Goal: Transaction & Acquisition: Purchase product/service

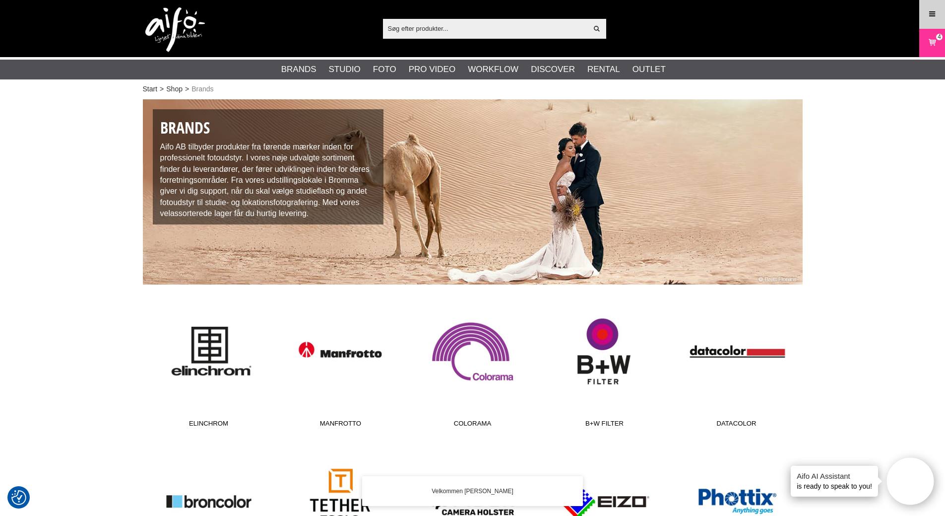
click at [934, 15] on icon at bounding box center [932, 14] width 9 height 11
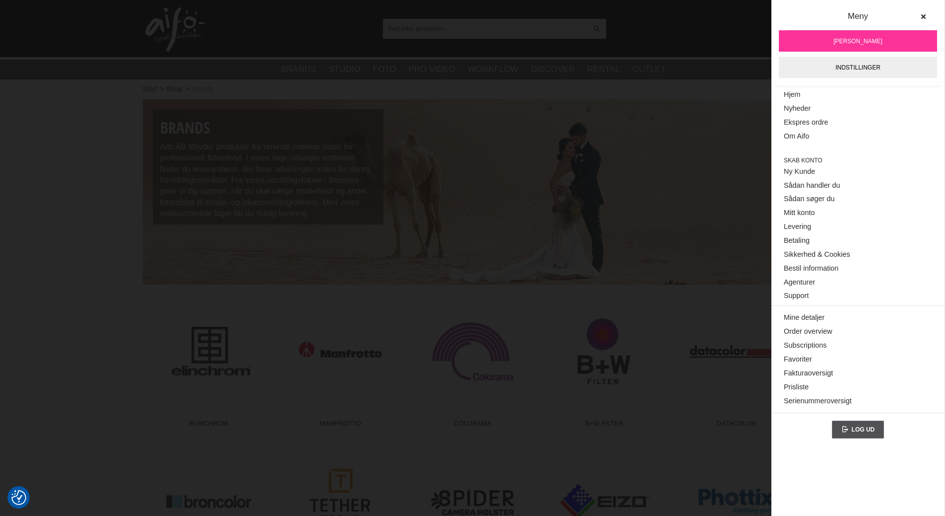
click at [685, 30] on div "Vis alt Artikler Kategorier af artikler Din søgning på gav ingen hits. Prøv ige…" at bounding box center [472, 28] width 675 height 57
click at [925, 13] on icon at bounding box center [923, 16] width 7 height 7
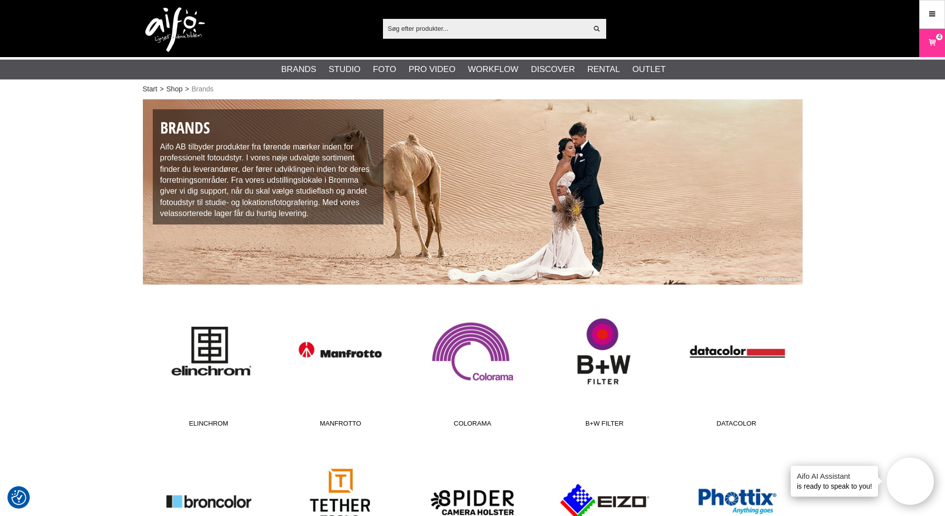
click at [473, 29] on input "text" at bounding box center [485, 28] width 205 height 15
paste input "CUC15RT-ORG"
type input "CUC15RT-ORG"
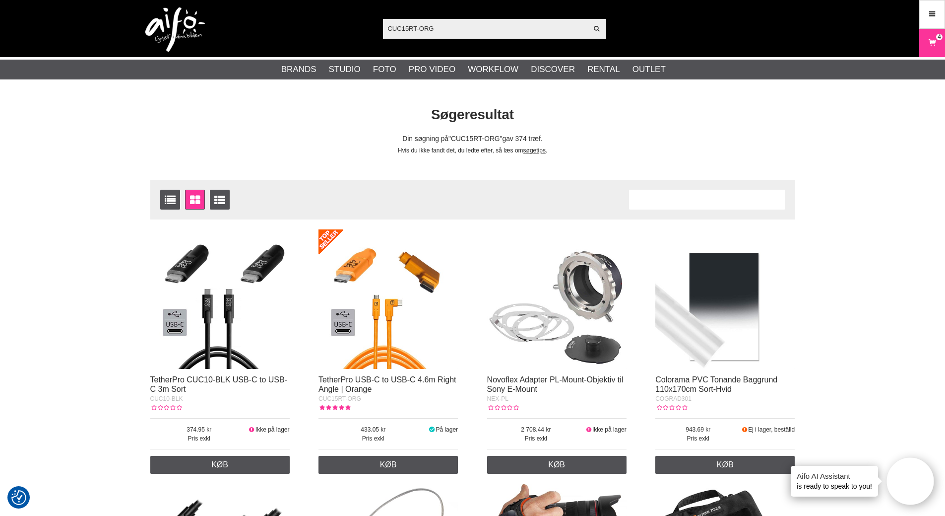
click at [387, 295] on img at bounding box center [388, 298] width 139 height 139
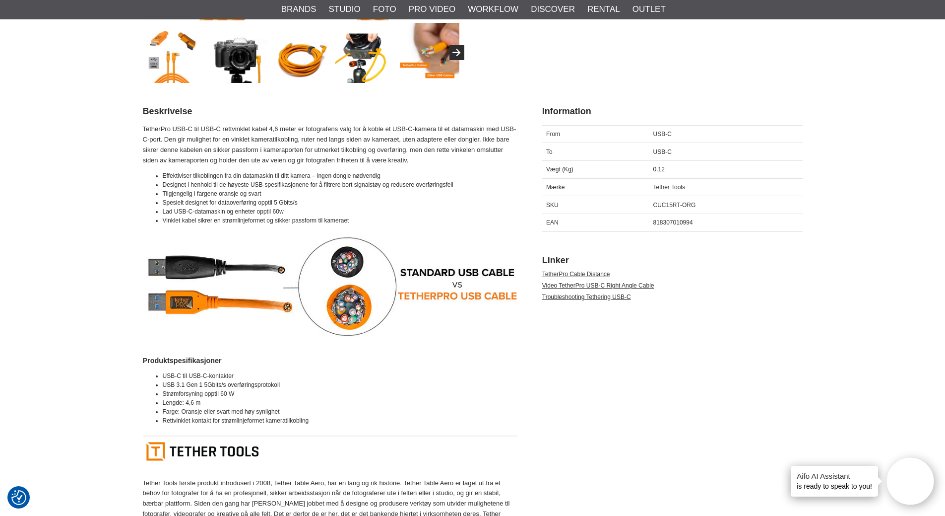
scroll to position [397, 0]
click at [368, 272] on img at bounding box center [330, 286] width 375 height 100
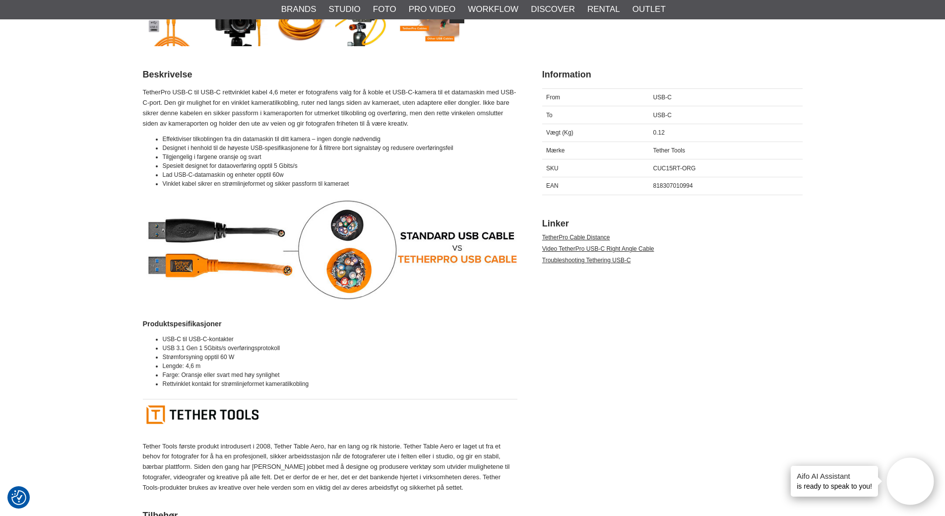
scroll to position [447, 0]
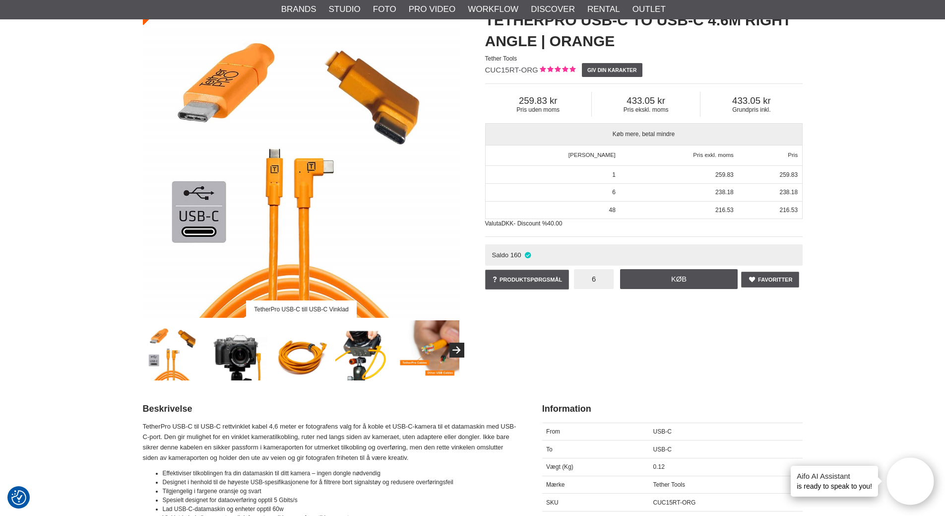
scroll to position [0, 0]
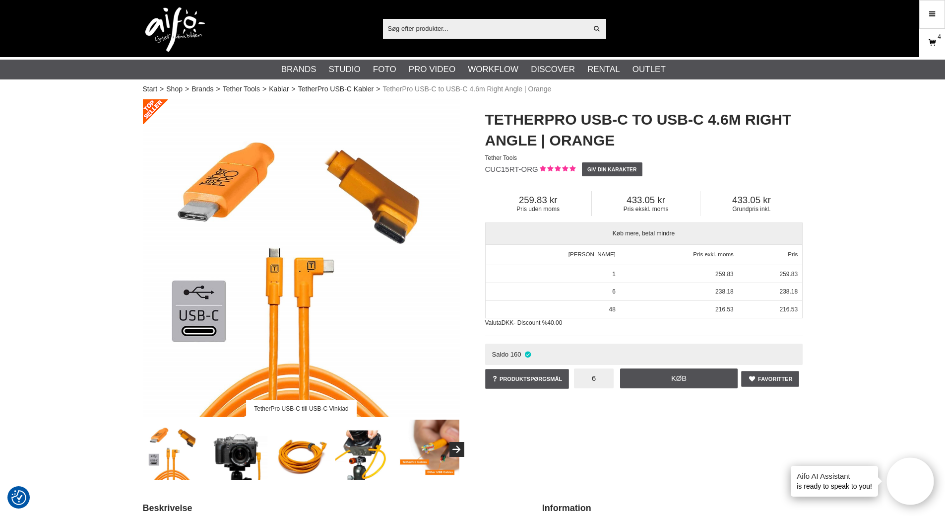
type input "6"
click at [928, 44] on icon at bounding box center [932, 42] width 10 height 11
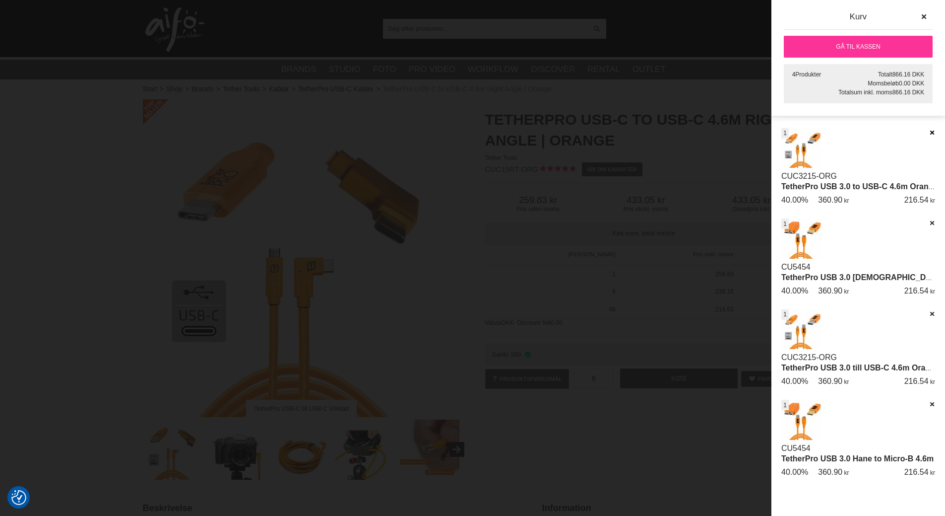
click at [933, 129] on icon at bounding box center [932, 132] width 6 height 7
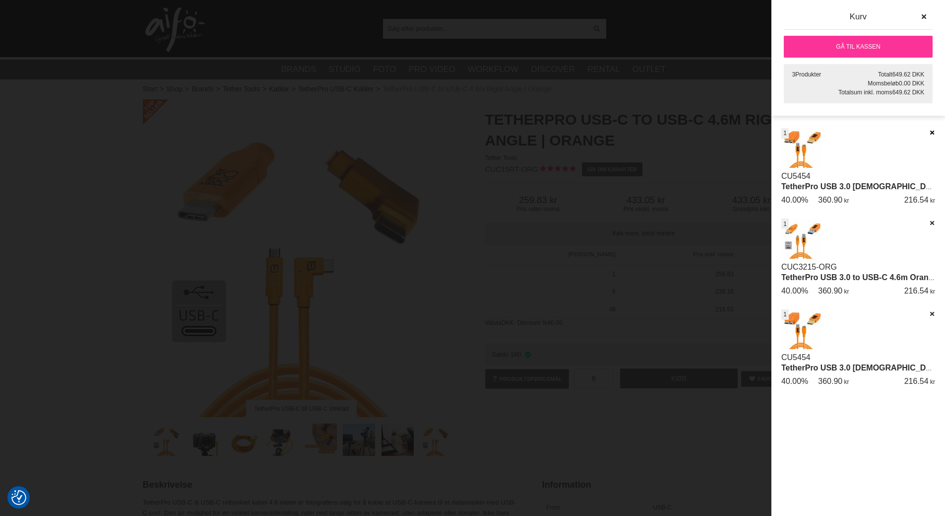
click at [929, 134] on icon at bounding box center [932, 132] width 6 height 7
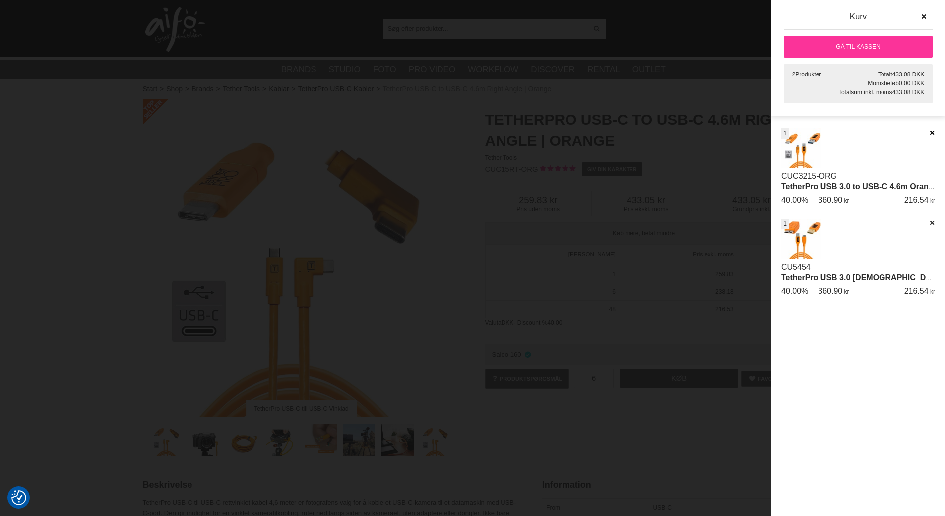
click at [929, 134] on icon at bounding box center [932, 132] width 6 height 7
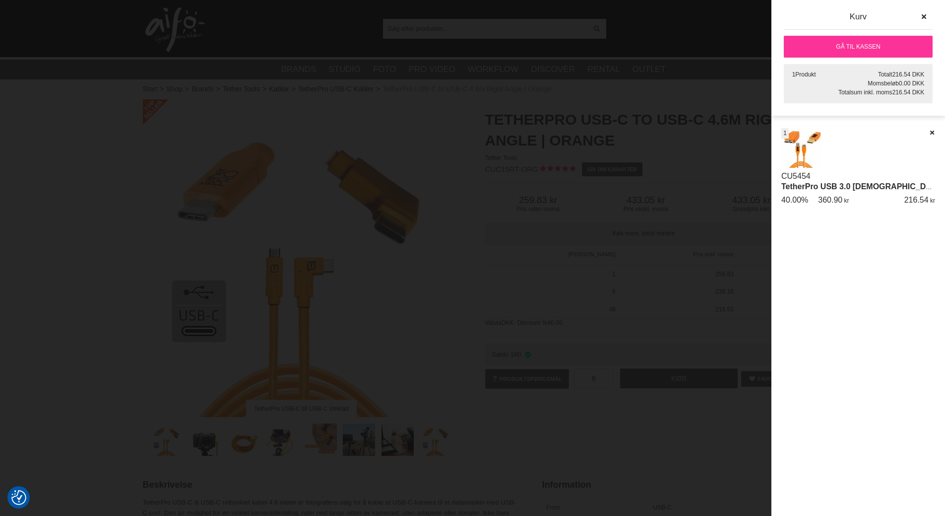
click at [929, 134] on icon at bounding box center [932, 132] width 6 height 7
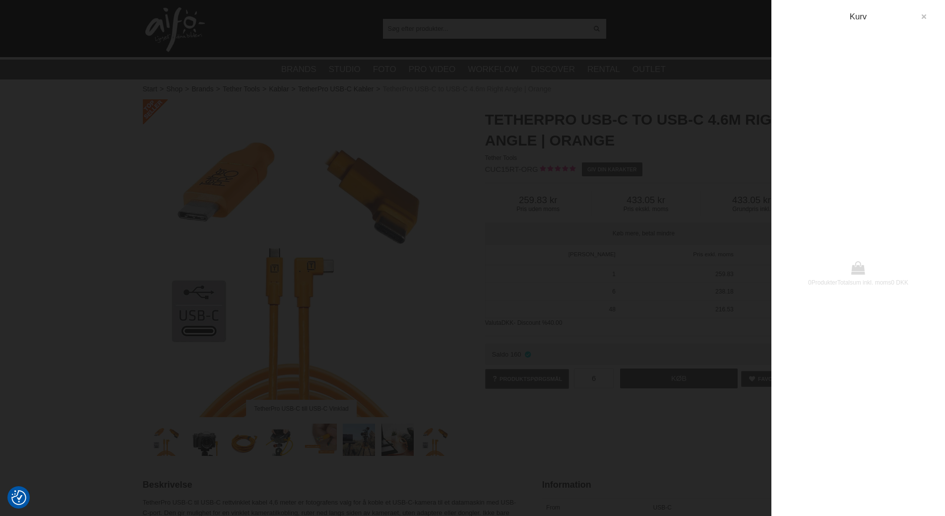
click at [925, 17] on icon "button" at bounding box center [923, 16] width 7 height 7
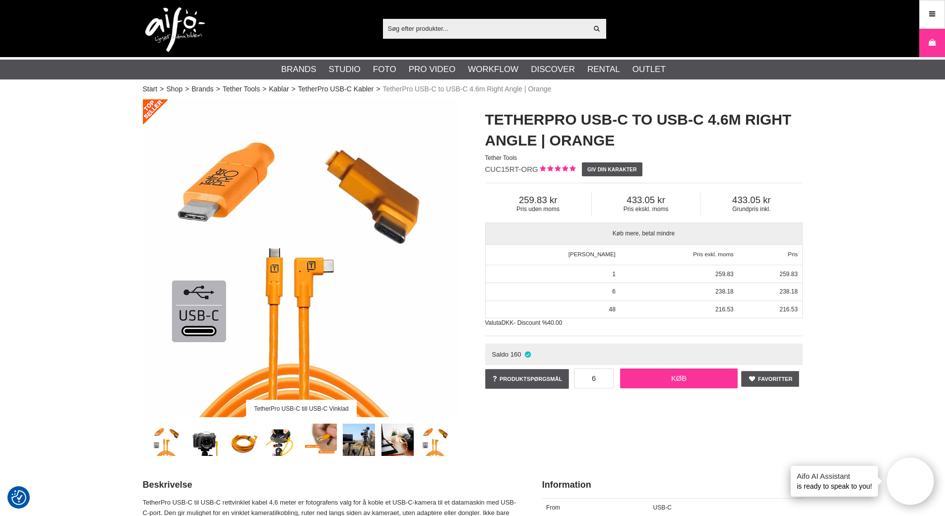
click at [651, 380] on link "Køb" at bounding box center [679, 378] width 118 height 20
click at [485, 25] on input "text" at bounding box center [485, 28] width 205 height 15
paste input "CUC15-ORG"
type input "CUC15-ORG"
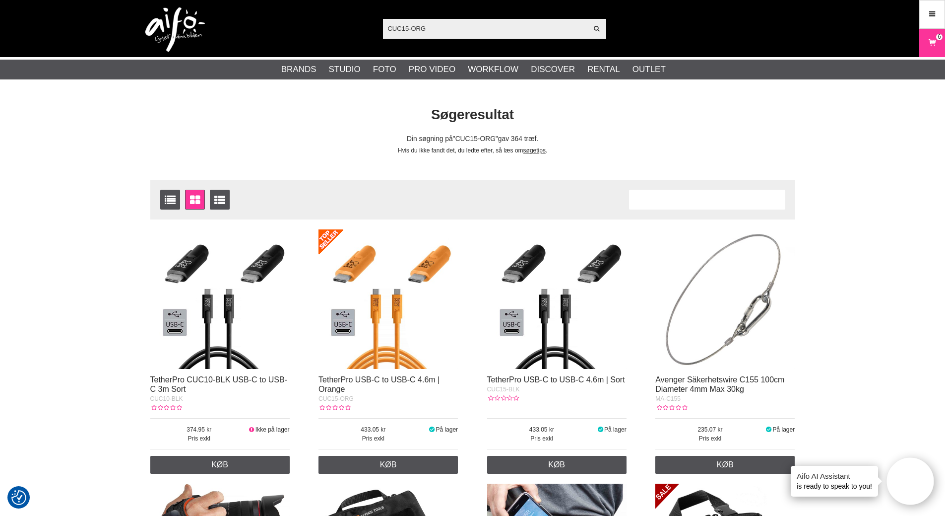
click at [399, 292] on img at bounding box center [388, 298] width 139 height 139
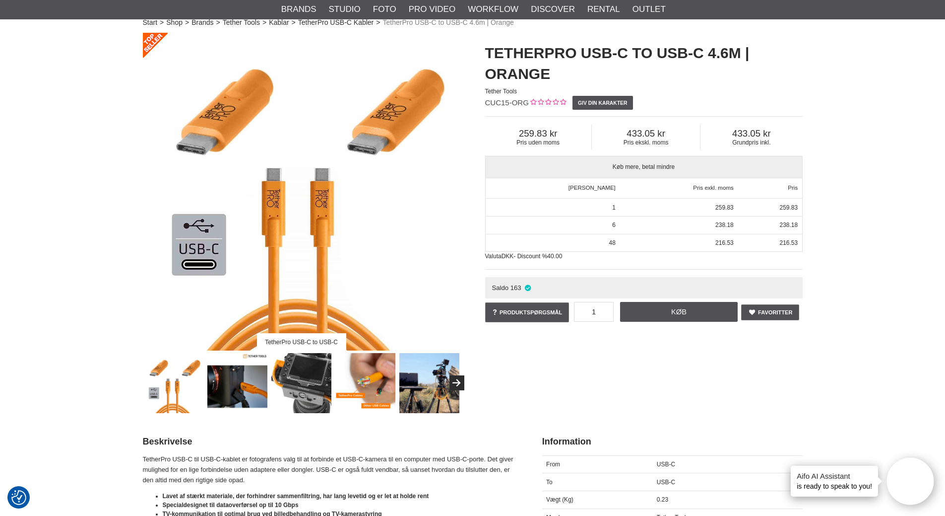
scroll to position [50, 0]
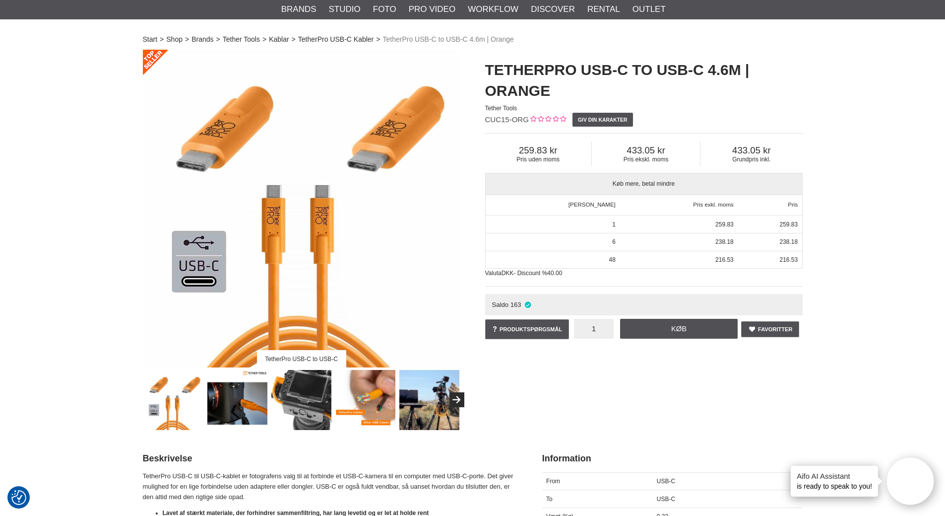
drag, startPoint x: 577, startPoint y: 325, endPoint x: 568, endPoint y: 325, distance: 8.4
click at [574, 325] on input "1" at bounding box center [594, 329] width 40 height 20
click at [589, 389] on div "TetherPro USB-C to USB-C TetherPro USB-C to USB-C 4.6m | Orange Tether Tools CU…" at bounding box center [473, 240] width 685 height 380
drag, startPoint x: 593, startPoint y: 327, endPoint x: 527, endPoint y: 330, distance: 66.1
click at [533, 329] on div "Favoritter Produktspørgsmål 1 Køb TetherPro USB-C to USB-C 4.6m | Orange 0 omdö…" at bounding box center [644, 330] width 318 height 29
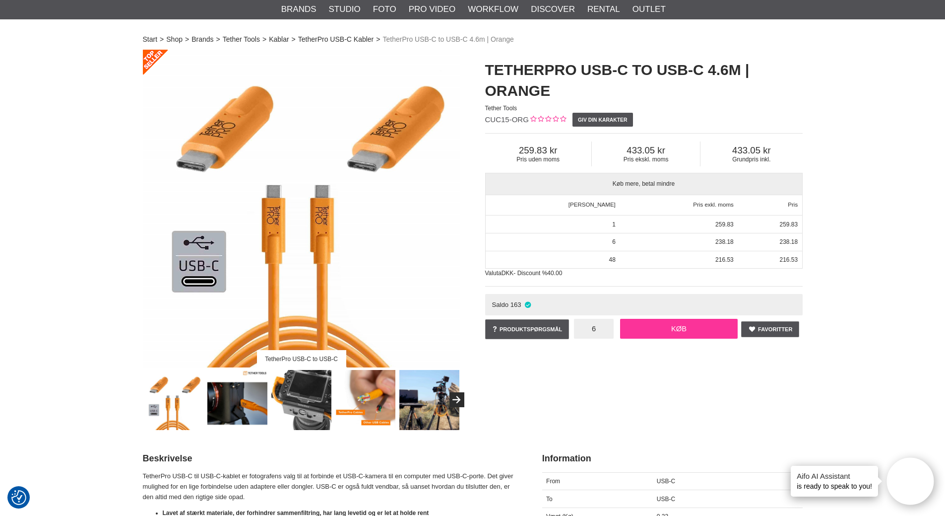
type input "6"
click at [658, 331] on link "Køb" at bounding box center [679, 329] width 118 height 20
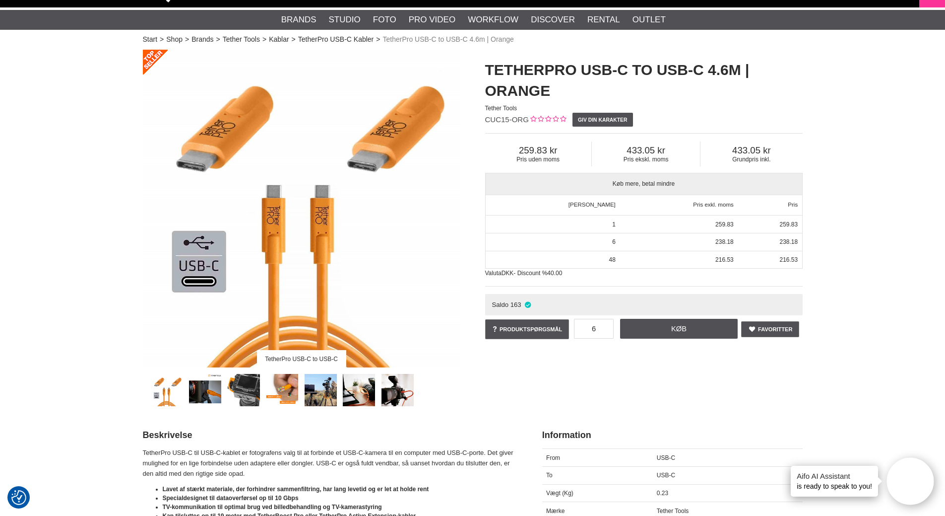
scroll to position [0, 0]
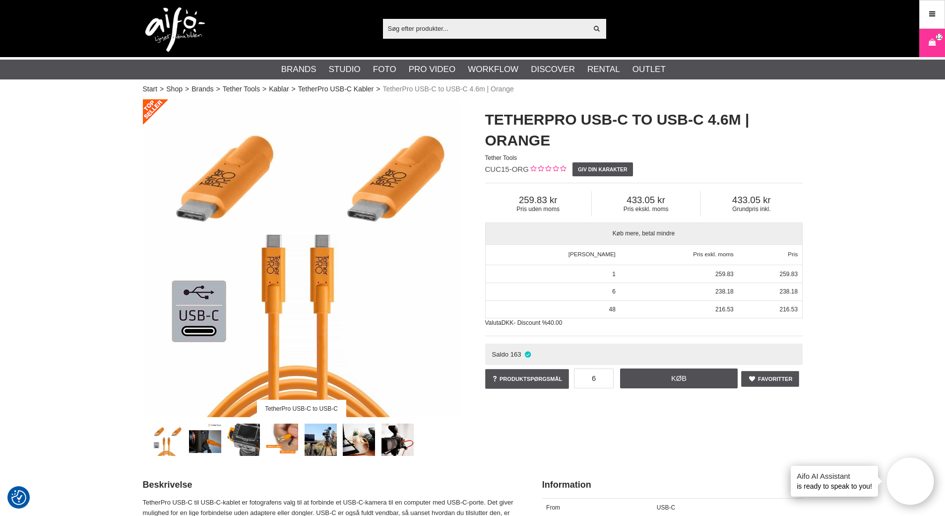
click at [450, 31] on input "text" at bounding box center [485, 28] width 205 height 15
paste input "CUC10-ORG"
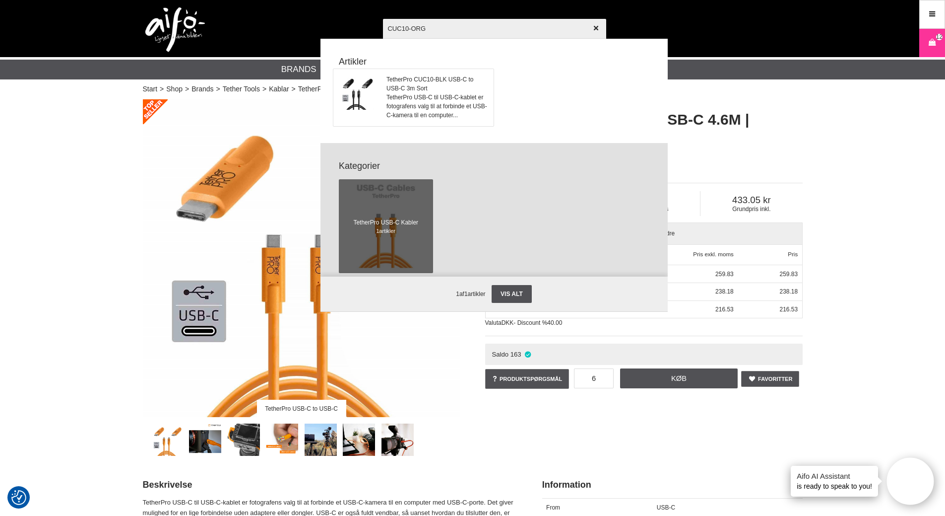
type input "CUC10-ORG"
click at [439, 92] on span "TetherPro CUC10-BLK USB-C to USB-C 3m Sort" at bounding box center [437, 84] width 101 height 18
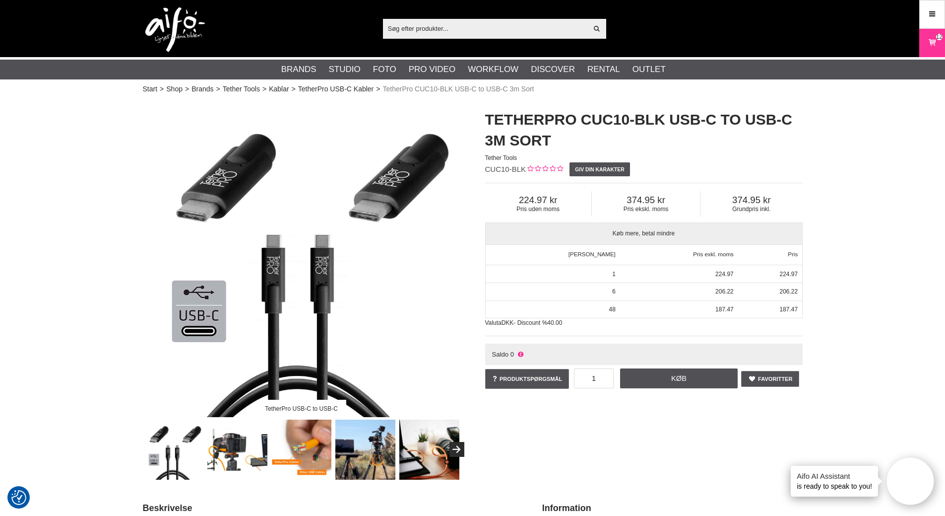
click at [437, 35] on input "text" at bounding box center [485, 28] width 205 height 15
paste input "CUC10-ORG"
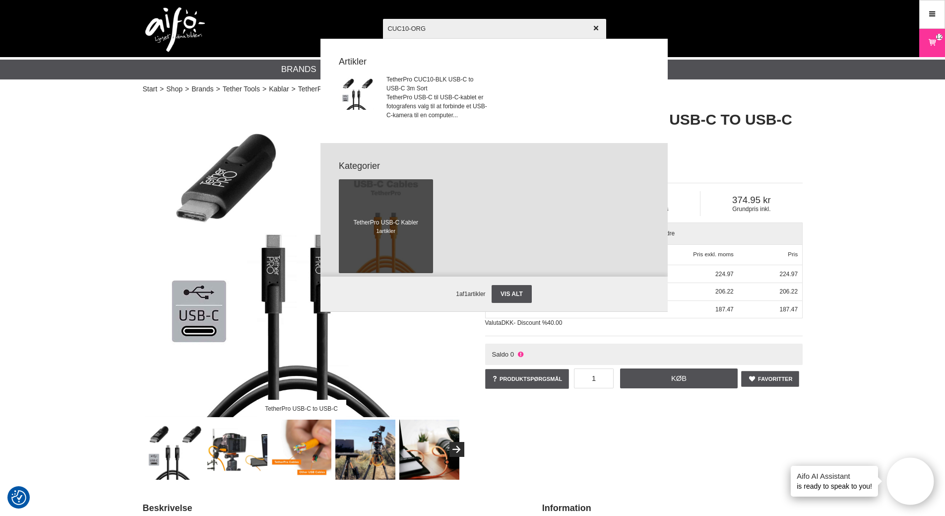
type input "CUC10-ORG"
click at [366, 199] on span at bounding box center [385, 226] width 103 height 103
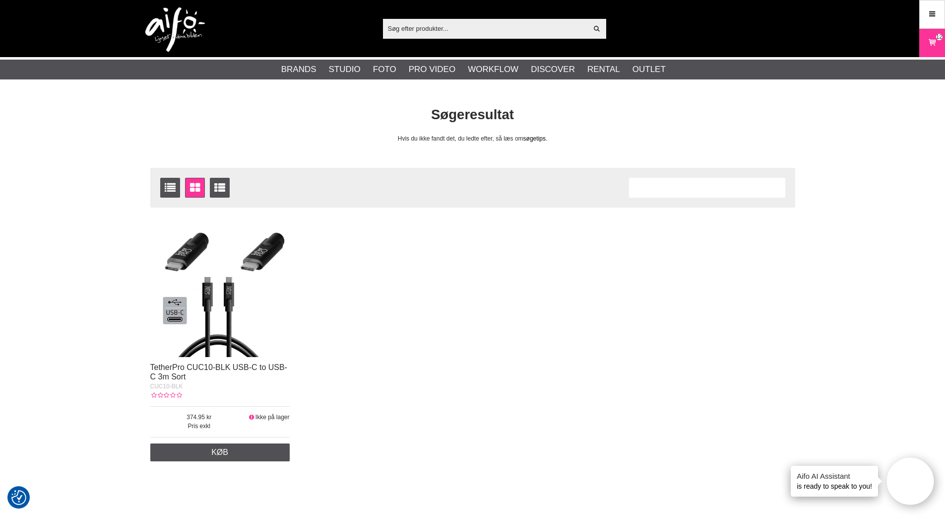
click at [536, 138] on link "søgetips" at bounding box center [534, 138] width 22 height 7
click at [411, 37] on div "Vis alt" at bounding box center [494, 29] width 223 height 20
click at [403, 27] on input "text" at bounding box center [485, 28] width 205 height 15
paste input "CUC10-ORG"
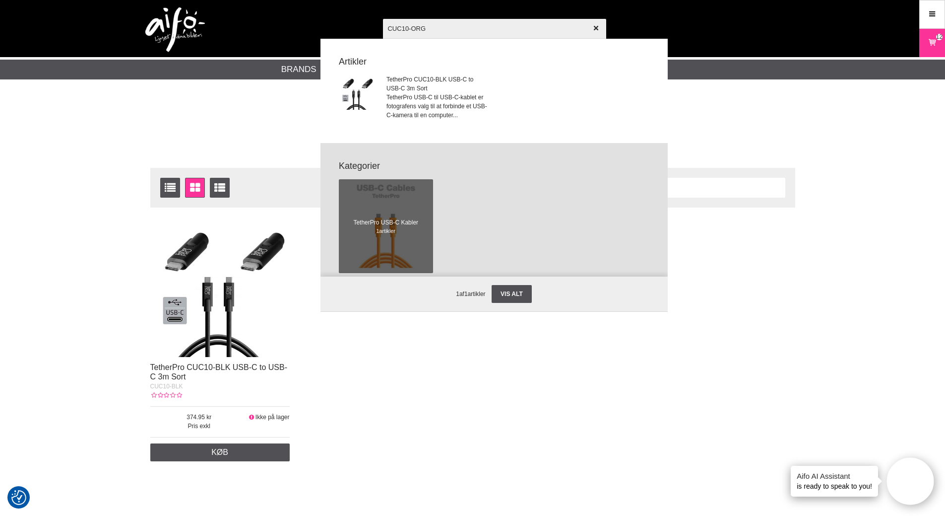
click at [405, 27] on input "CUC10-ORG" at bounding box center [494, 28] width 223 height 35
type input "CUC10"
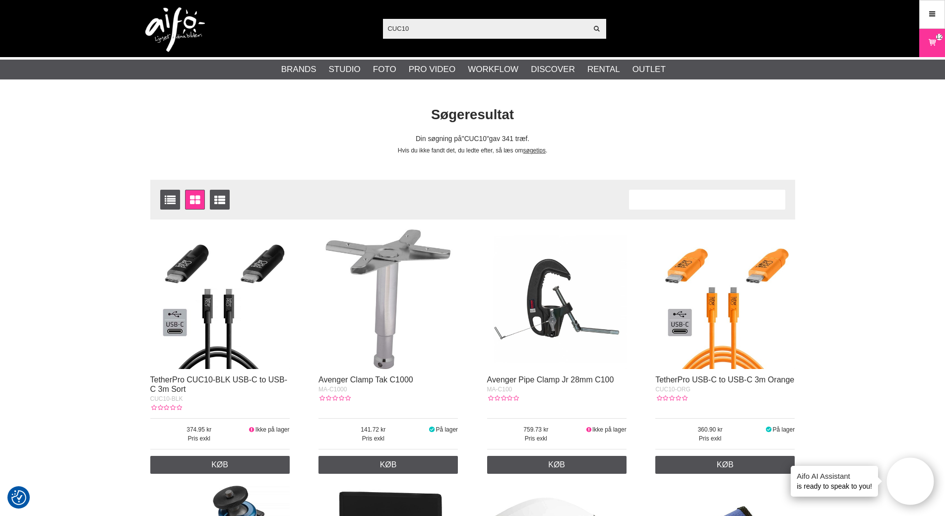
click at [703, 320] on img at bounding box center [724, 298] width 139 height 139
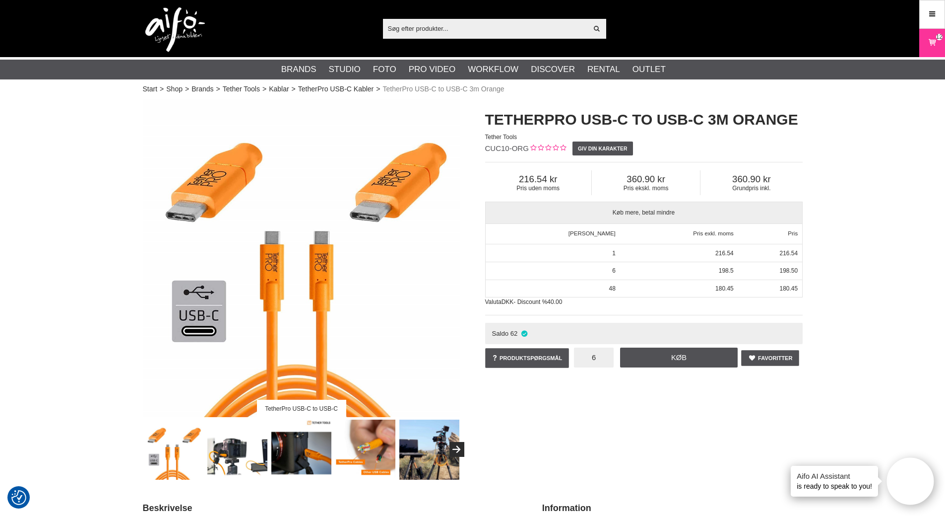
type input "6"
click at [660, 400] on div "TetherPro USB-C to USB-C TetherPro USB-C to USB-C 3m Orange Tether Tools CUC10-…" at bounding box center [473, 289] width 685 height 380
click at [681, 359] on link "Køb" at bounding box center [679, 357] width 118 height 20
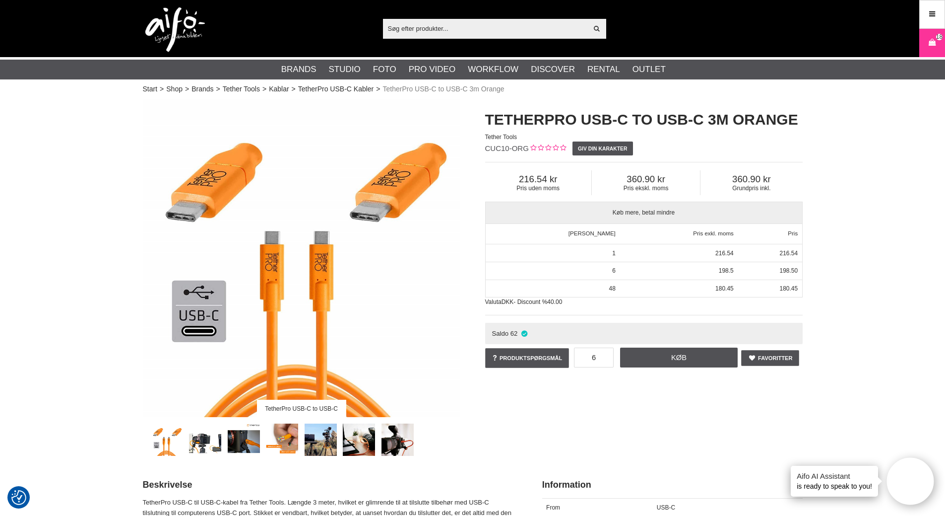
click at [503, 22] on input "text" at bounding box center [485, 28] width 205 height 15
paste input "CUC15RT2RT-ORG"
type input "CUC15RT2RT-ORG"
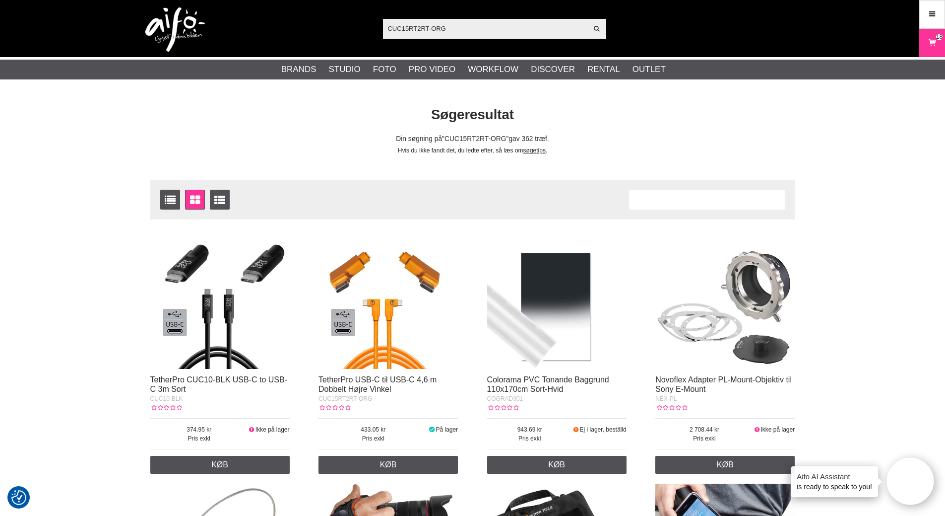
click at [377, 277] on img at bounding box center [388, 298] width 139 height 139
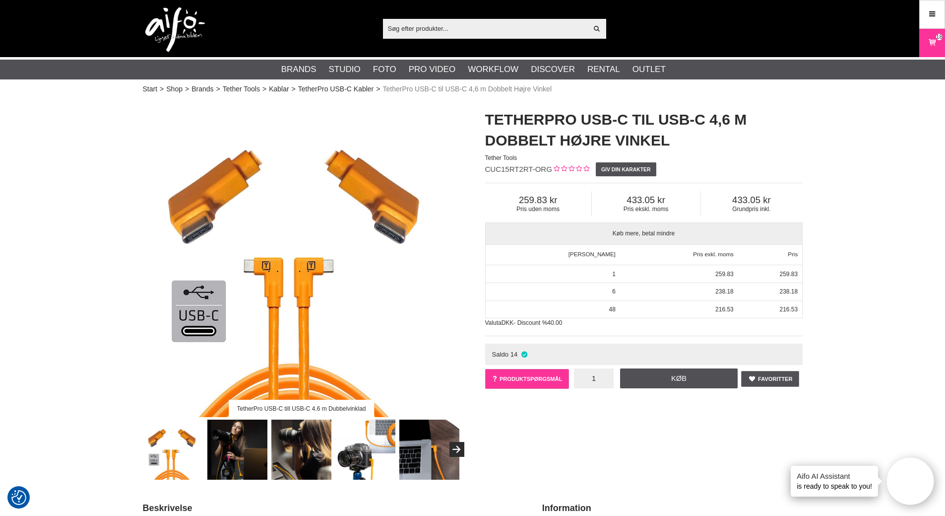
drag, startPoint x: 596, startPoint y: 382, endPoint x: 555, endPoint y: 385, distance: 41.3
click at [567, 382] on div "Favoritter Produktspørgsmål 1 Køb TetherPro USB-C til USB-C 4,6 m Dobbelt Højre…" at bounding box center [644, 380] width 318 height 29
drag, startPoint x: 597, startPoint y: 375, endPoint x: 576, endPoint y: 378, distance: 22.0
click at [576, 378] on input "1" at bounding box center [594, 378] width 40 height 20
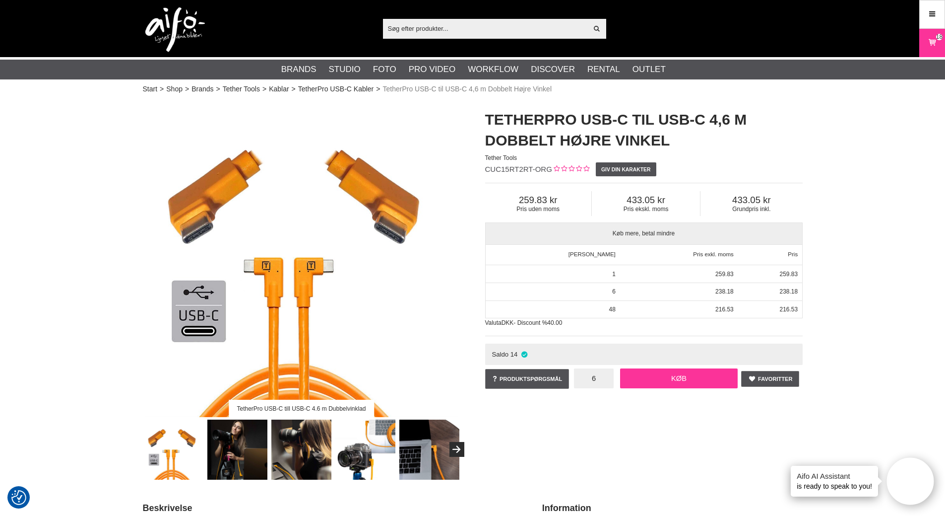
type input "6"
click at [650, 380] on link "Køb" at bounding box center [679, 378] width 118 height 20
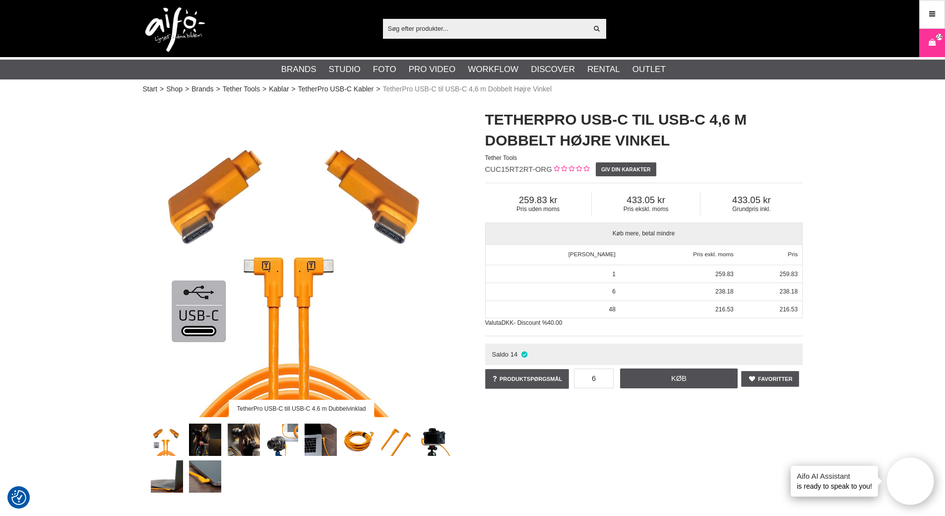
click at [439, 25] on input "text" at bounding box center [485, 28] width 205 height 15
paste input "CUC06-BLK"
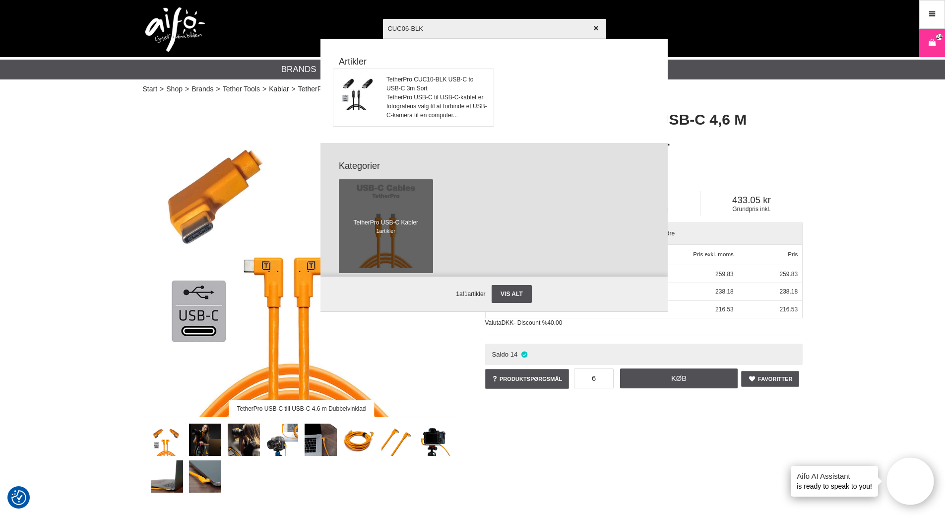
type input "CUC06-BLK"
click at [413, 94] on span "TetherPro USB-C til USB-C-kablet er fotografens valg til at forbinde et USB-C-k…" at bounding box center [437, 106] width 101 height 27
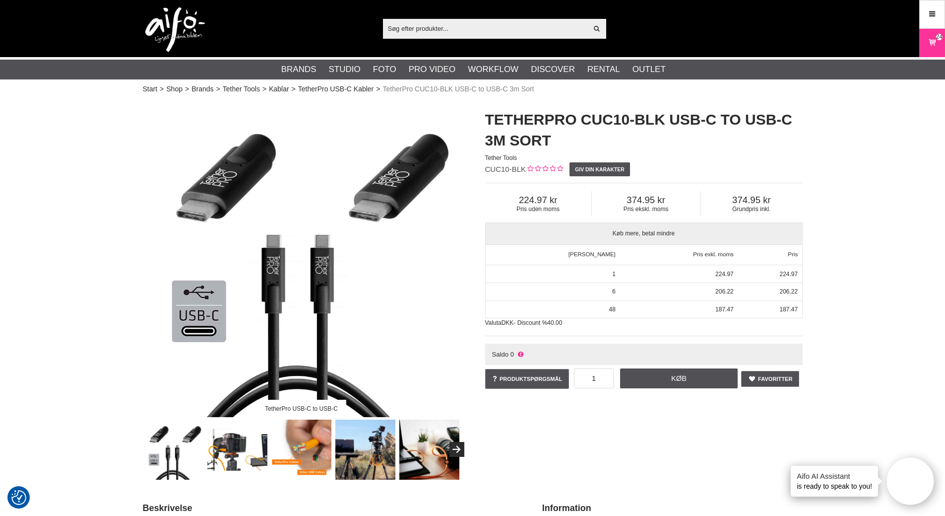
click at [450, 27] on input "text" at bounding box center [485, 28] width 205 height 15
paste input "CUC15-BLK"
type input "CUC15-BLK"
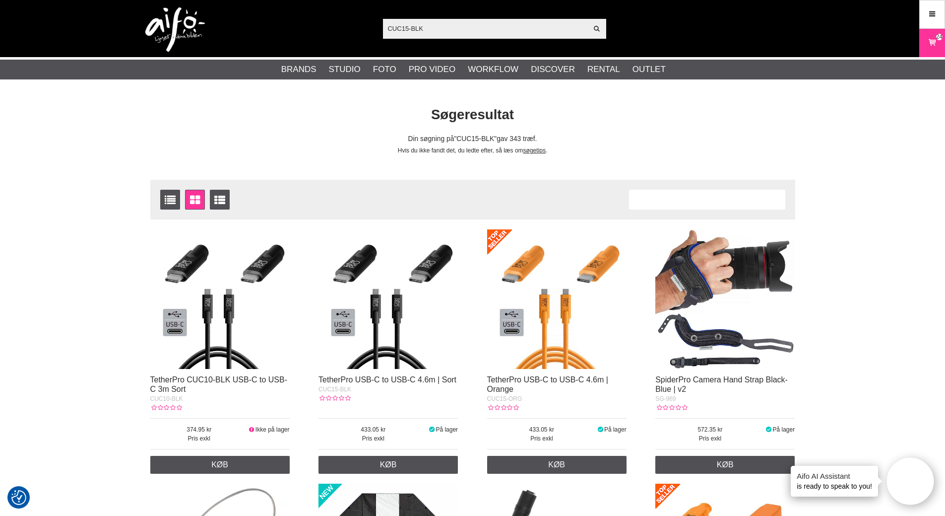
click at [381, 308] on img at bounding box center [388, 298] width 139 height 139
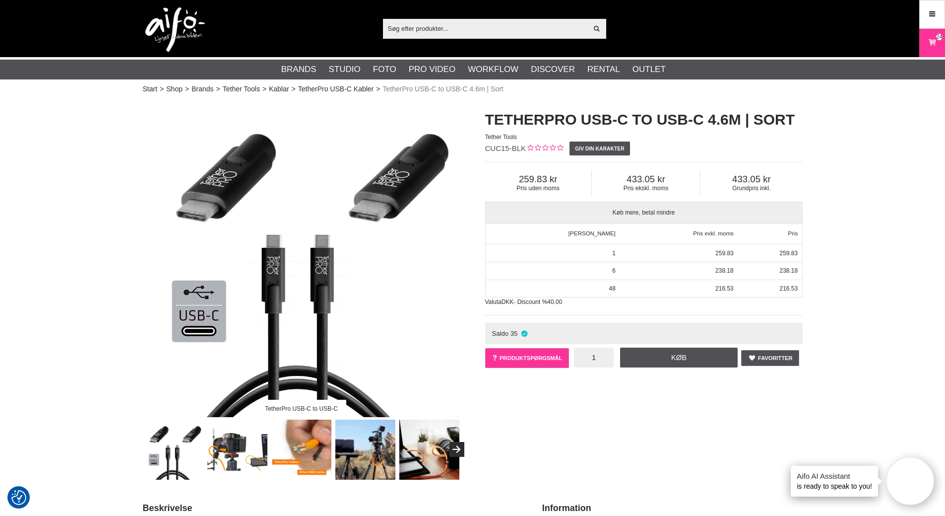
click at [557, 359] on div "Favoritter Produktspørgsmål 1 Køb TetherPro USB-C to USB-C 4.6m | Sort 0 omdöme…" at bounding box center [644, 359] width 318 height 29
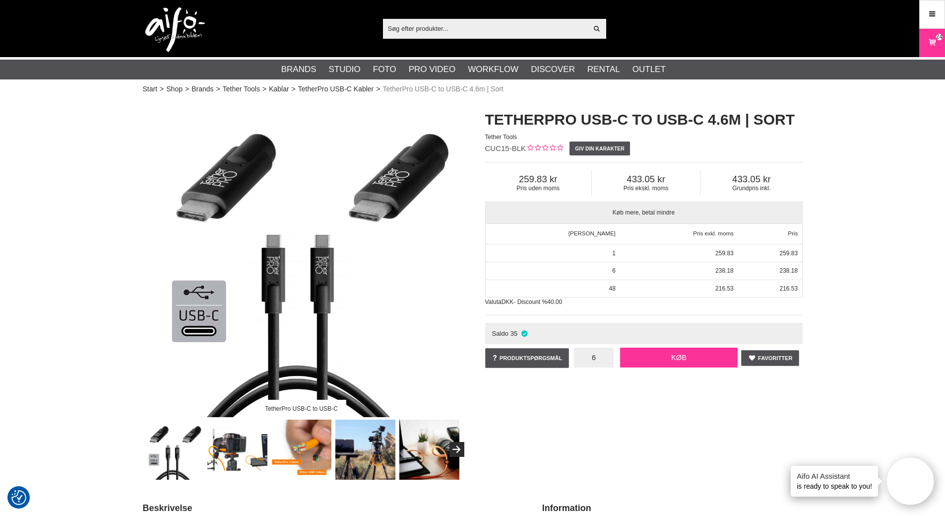
type input "6"
click at [652, 358] on link "Køb" at bounding box center [679, 357] width 118 height 20
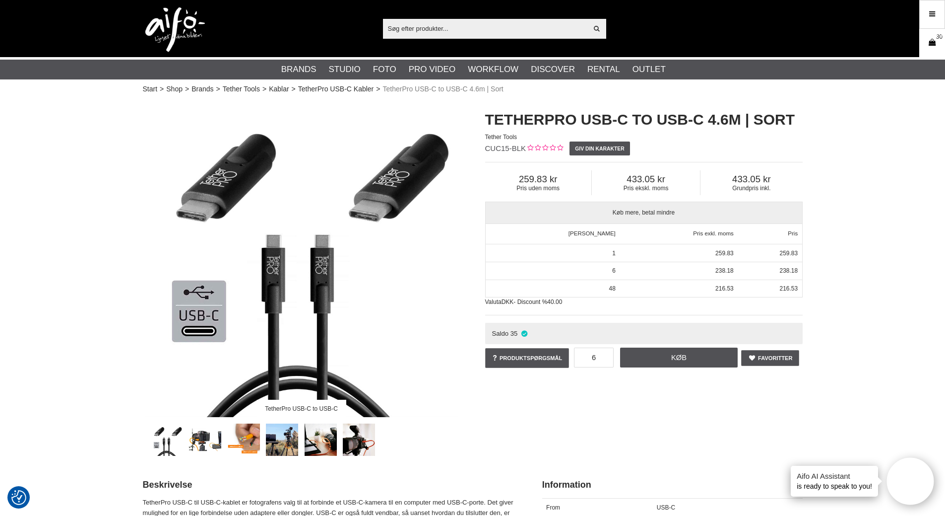
click at [932, 44] on icon at bounding box center [932, 42] width 10 height 11
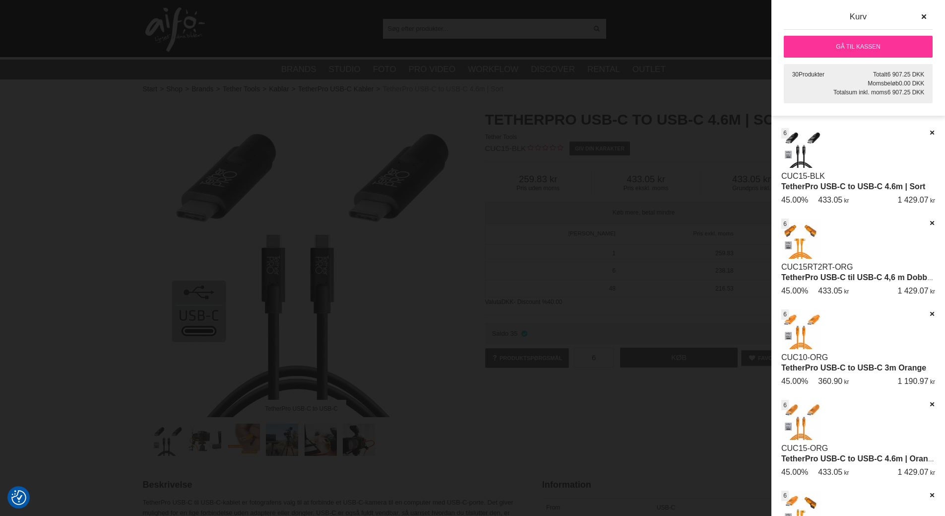
click at [804, 19] on div "Kurv" at bounding box center [858, 16] width 161 height 12
click at [808, 7] on div "30 Produkter Totalt 6 907.25 DKK Momsbeløb 0.00 DKK Totalsum inkl. moms 6 907.2…" at bounding box center [859, 258] width 174 height 516
click at [613, 52] on div at bounding box center [472, 258] width 945 height 516
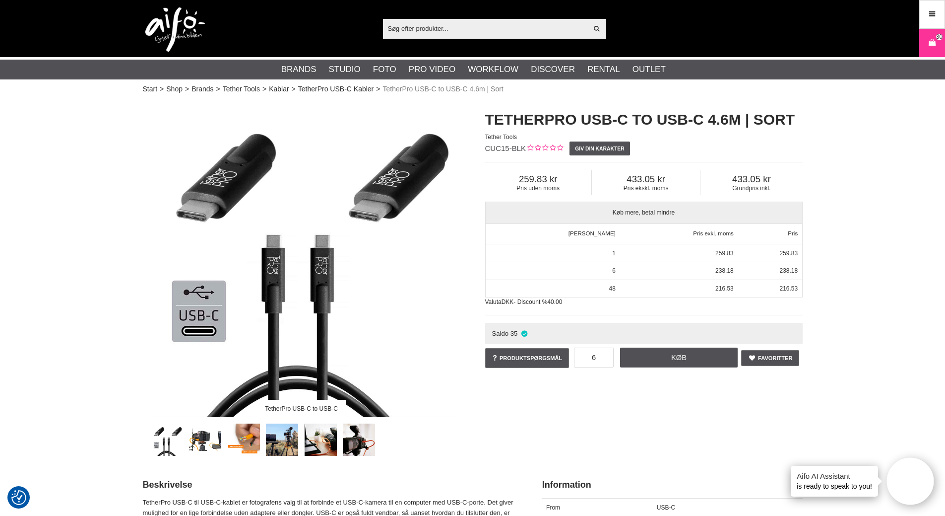
click at [188, 28] on img at bounding box center [175, 29] width 60 height 45
